Goal: Task Accomplishment & Management: Use online tool/utility

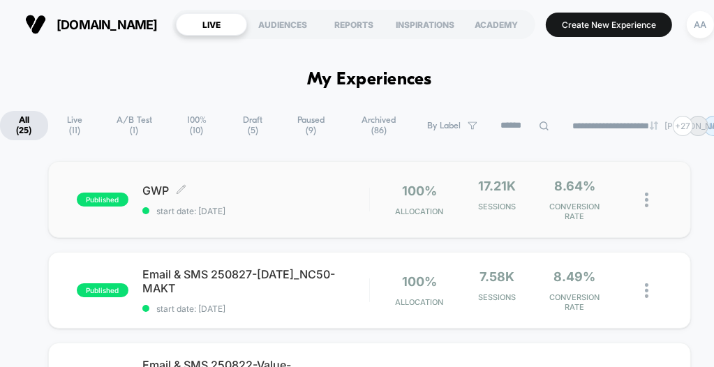
click at [97, 192] on div "published GWP Click to edit experience details Click to edit experience details…" at bounding box center [223, 200] width 293 height 33
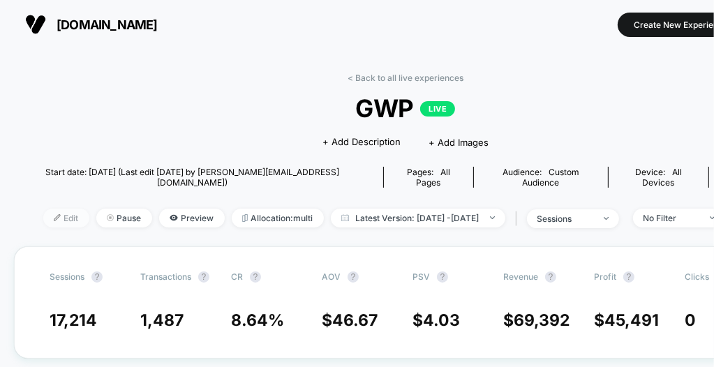
click at [43, 209] on span "Edit" at bounding box center [66, 218] width 46 height 19
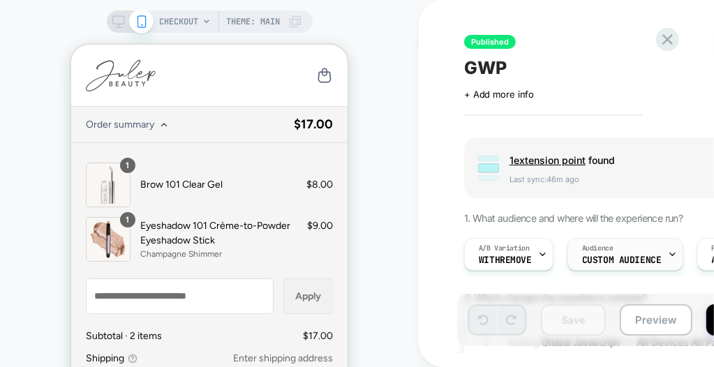
click at [591, 248] on span "Audience" at bounding box center [597, 249] width 31 height 10
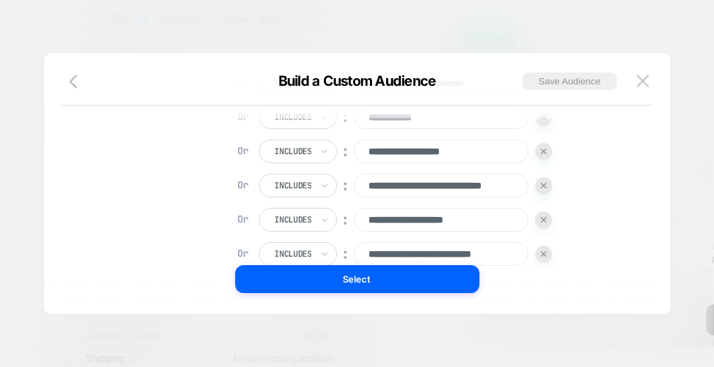
scroll to position [14, 0]
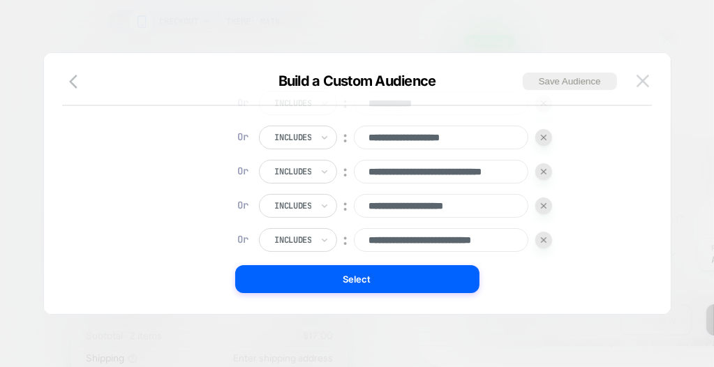
click at [642, 77] on img at bounding box center [643, 81] width 13 height 12
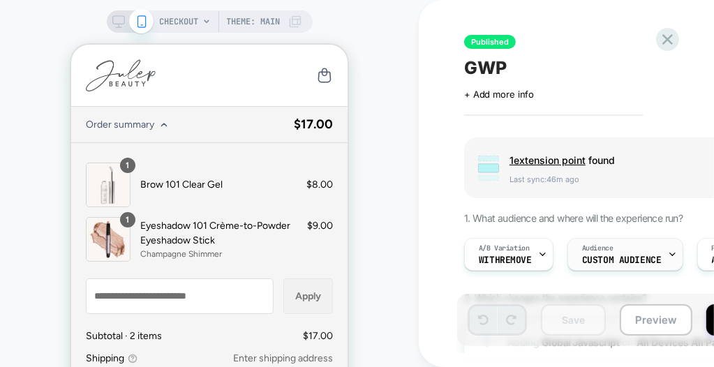
click at [596, 253] on div "Audience Custom Audience" at bounding box center [622, 254] width 108 height 31
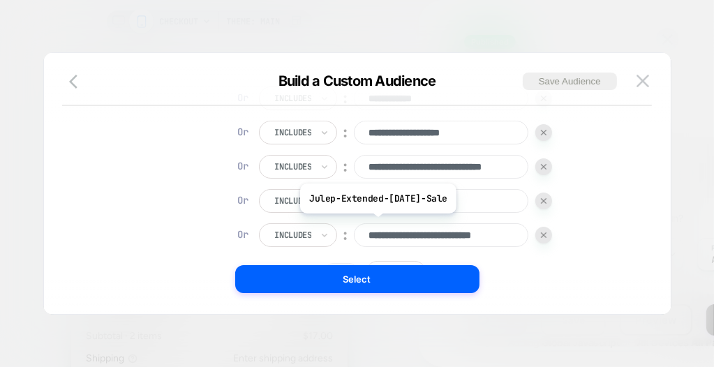
scroll to position [270, 0]
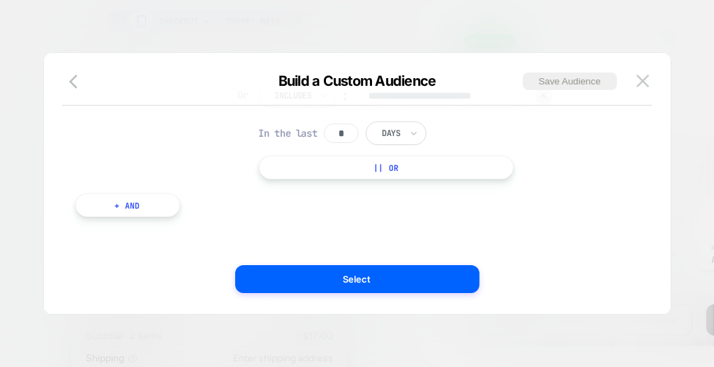
click at [376, 161] on button "|| Or" at bounding box center [387, 168] width 256 height 24
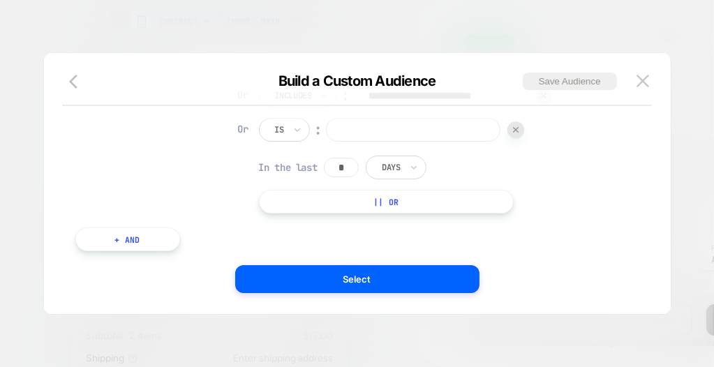
scroll to position [0, 0]
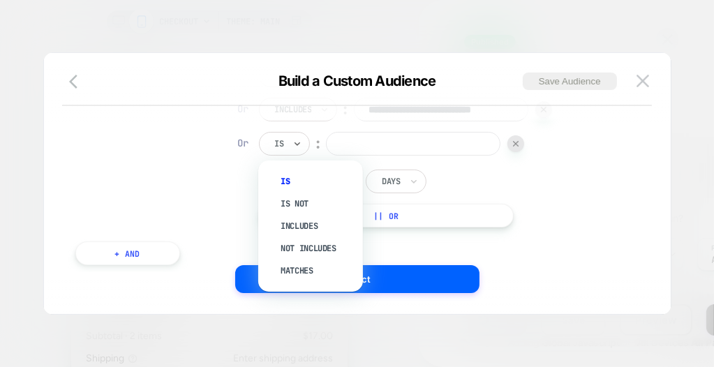
click at [276, 147] on input "text" at bounding box center [278, 144] width 6 height 13
click at [295, 221] on div "Includes" at bounding box center [317, 226] width 91 height 22
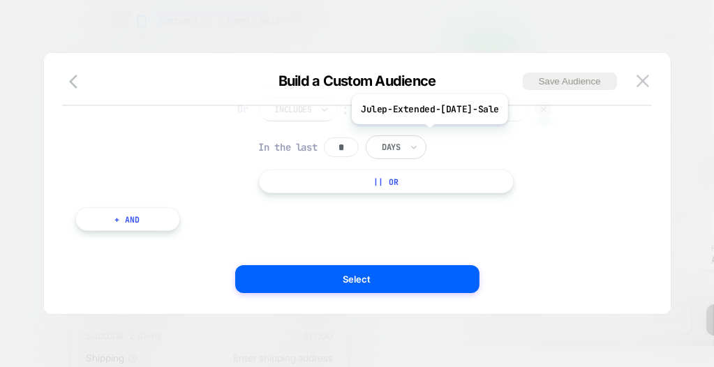
scroll to position [235, 0]
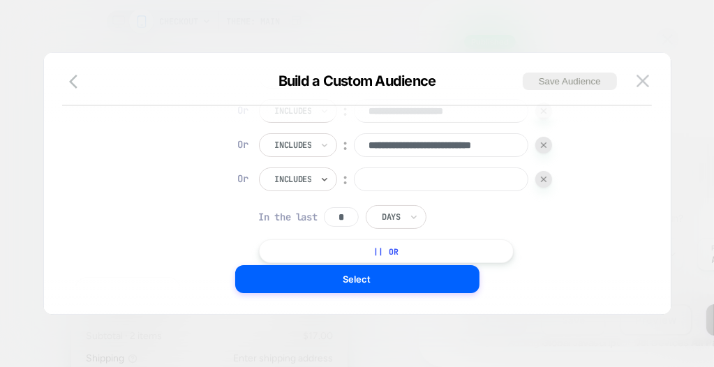
click at [417, 186] on input at bounding box center [441, 180] width 175 height 24
paste input "**********"
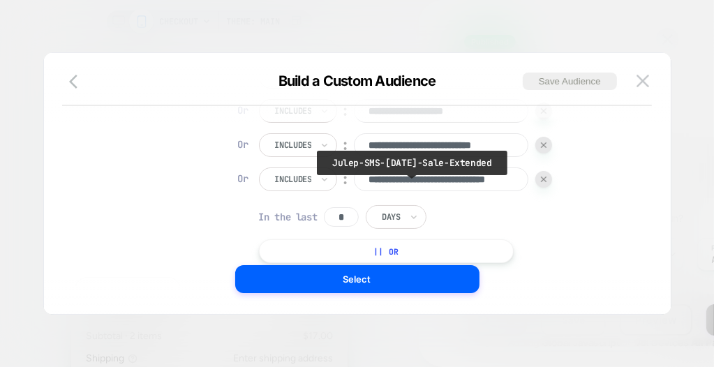
scroll to position [0, 47]
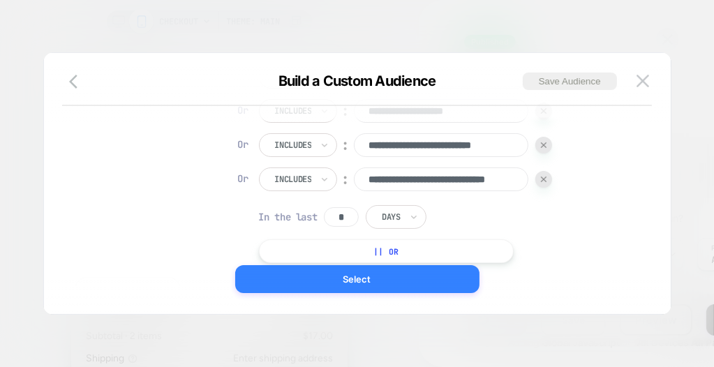
type input "**********"
click at [436, 279] on button "Select" at bounding box center [357, 279] width 244 height 28
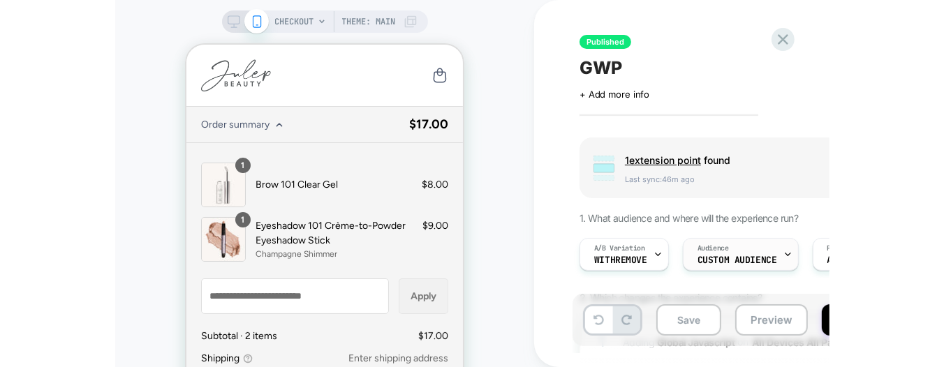
scroll to position [140, 0]
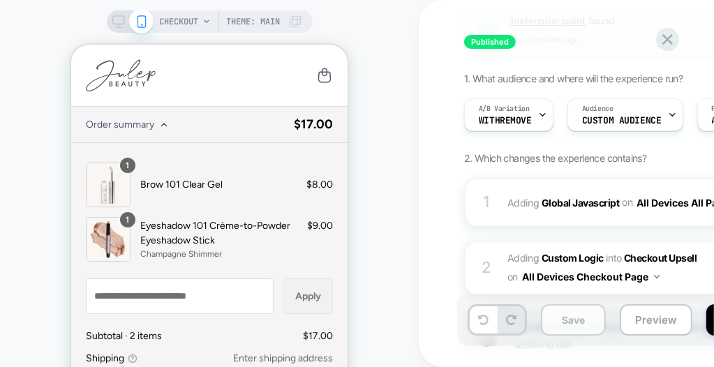
click at [556, 309] on button "Save" at bounding box center [573, 319] width 65 height 31
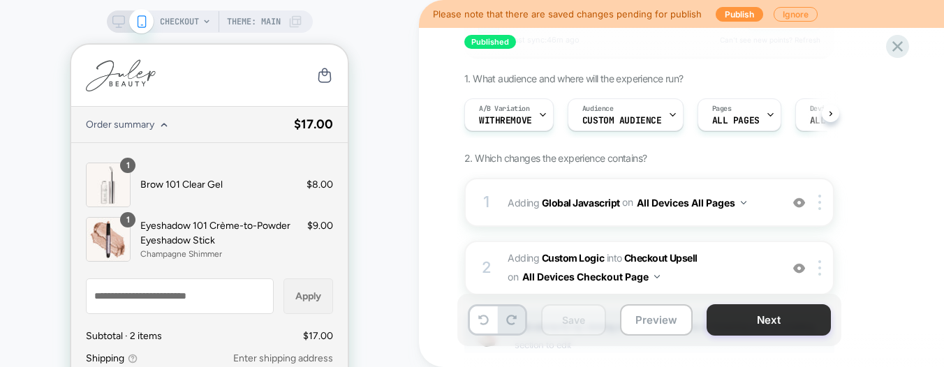
click at [712, 318] on button "Next" at bounding box center [768, 319] width 124 height 31
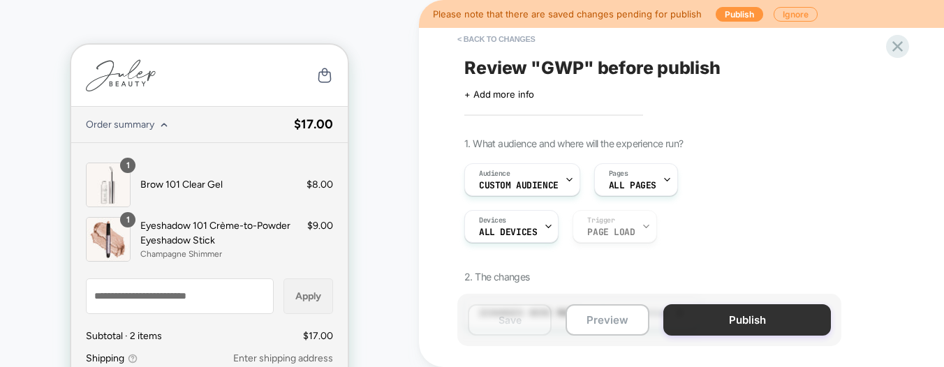
click at [712, 319] on button "Publish" at bounding box center [747, 319] width 168 height 31
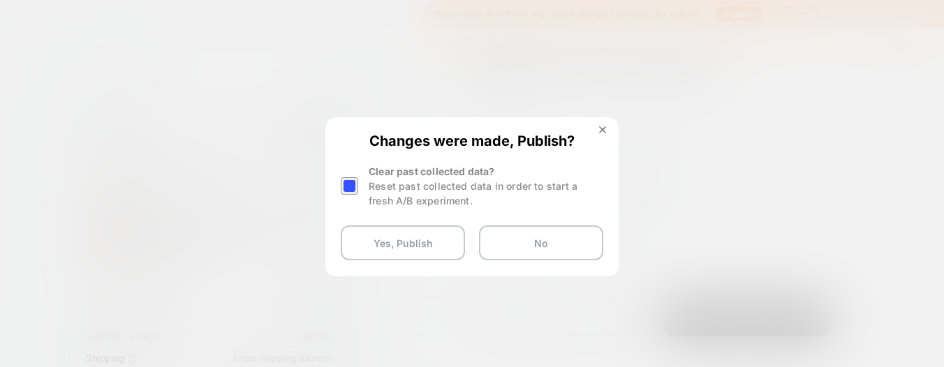
click at [355, 182] on div at bounding box center [349, 185] width 17 height 17
click at [391, 237] on button "Yes, Publish" at bounding box center [403, 242] width 124 height 35
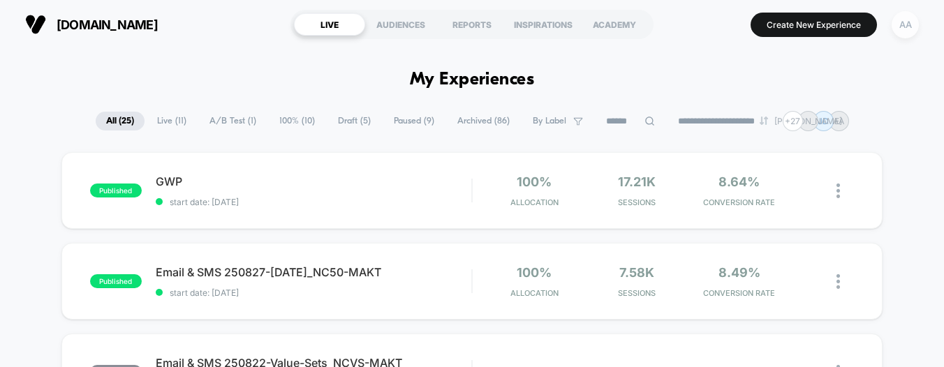
click at [713, 37] on div "AA" at bounding box center [904, 24] width 27 height 27
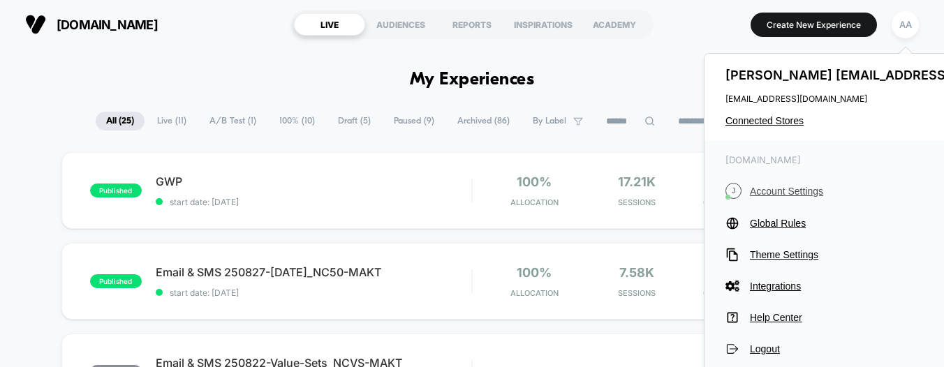
click at [713, 186] on span "Account Settings" at bounding box center [905, 191] width 311 height 11
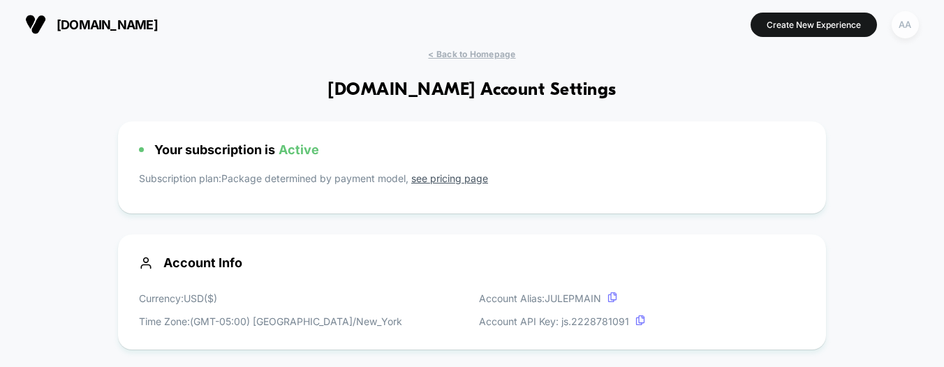
click at [713, 27] on div "AA" at bounding box center [904, 24] width 27 height 27
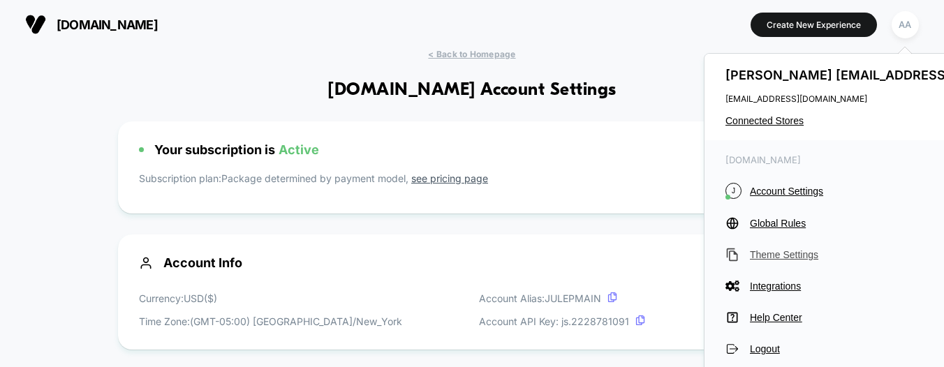
click at [713, 262] on button "Theme Settings" at bounding box center [893, 255] width 336 height 14
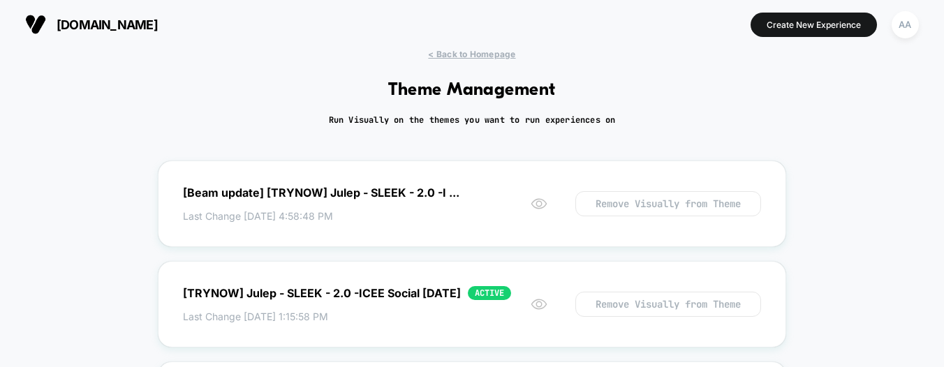
click at [76, 22] on span "[DOMAIN_NAME]" at bounding box center [107, 24] width 101 height 15
